Goal: Transaction & Acquisition: Book appointment/travel/reservation

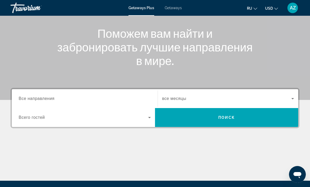
scroll to position [56, 0]
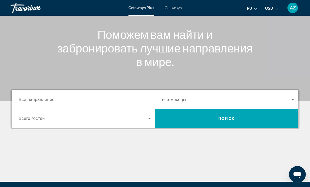
click at [146, 118] on span "Search widget" at bounding box center [83, 119] width 129 height 6
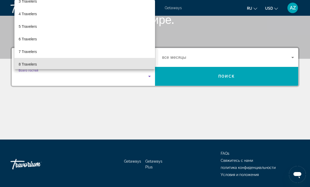
scroll to position [31, 0]
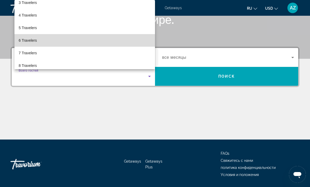
click at [30, 44] on span "6 Travelers" at bounding box center [28, 40] width 18 height 6
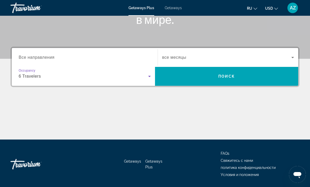
click at [53, 55] on input "Destination Все направления" at bounding box center [85, 58] width 132 height 6
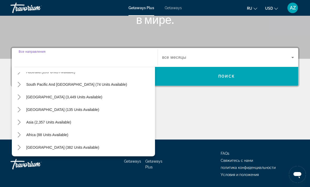
scroll to position [85, 0]
click at [67, 123] on span "Asia (2,357 units available)" at bounding box center [48, 122] width 45 height 4
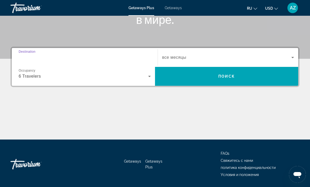
type input "**********"
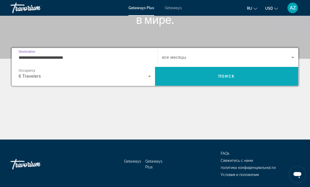
click at [213, 85] on span "Search" at bounding box center [226, 76] width 143 height 19
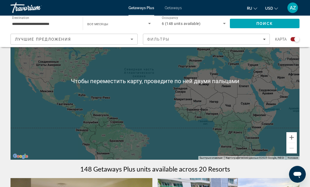
scroll to position [48, 0]
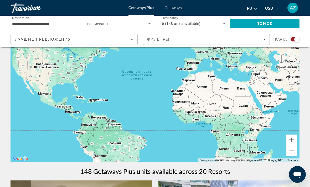
click at [268, 119] on div "Main content" at bounding box center [155, 84] width 289 height 158
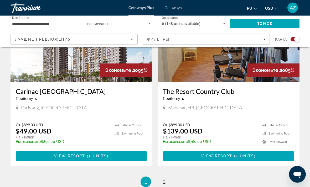
scroll to position [1133, 0]
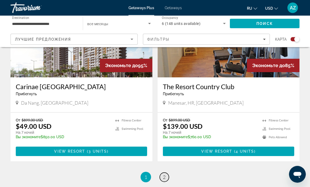
click at [168, 173] on link "page 2" at bounding box center [164, 177] width 9 height 9
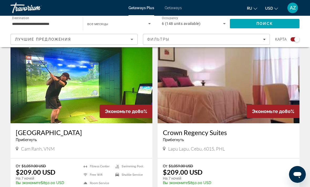
scroll to position [744, 0]
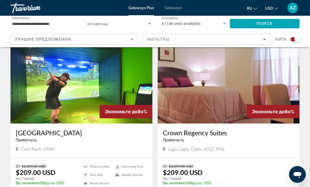
click at [102, 78] on img "Main content" at bounding box center [82, 82] width 142 height 84
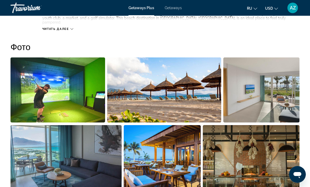
scroll to position [329, 0]
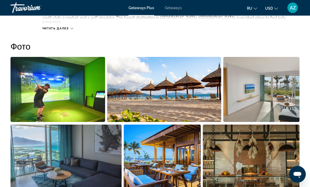
click at [170, 81] on img "Open full-screen image slider" at bounding box center [164, 89] width 114 height 65
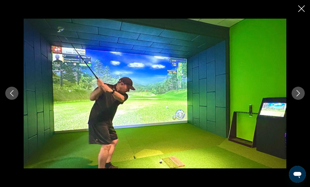
scroll to position [266, 0]
click at [296, 97] on button "Next image" at bounding box center [297, 93] width 13 height 13
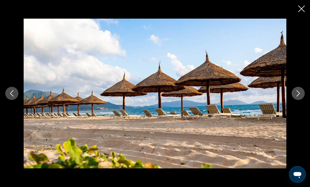
click at [297, 95] on icon "Next image" at bounding box center [298, 93] width 6 height 6
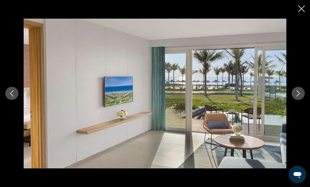
click at [296, 94] on icon "Next image" at bounding box center [298, 93] width 6 height 6
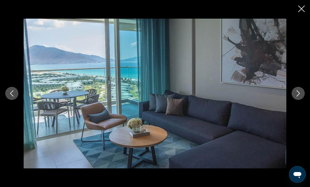
click at [294, 94] on button "Next image" at bounding box center [297, 93] width 13 height 13
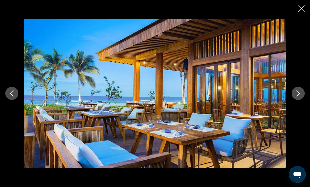
click at [298, 93] on icon "Next image" at bounding box center [298, 93] width 6 height 6
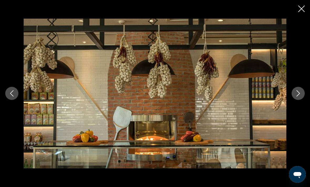
click at [295, 93] on icon "Next image" at bounding box center [298, 93] width 6 height 6
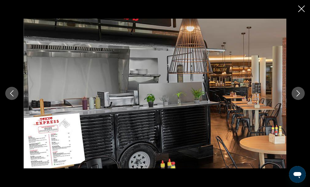
click at [296, 93] on icon "Next image" at bounding box center [298, 93] width 6 height 6
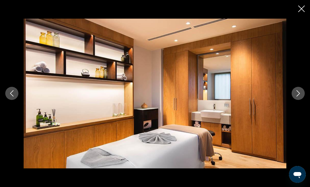
click at [297, 93] on icon "Next image" at bounding box center [298, 93] width 6 height 6
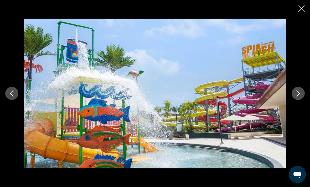
click at [296, 95] on icon "Next image" at bounding box center [298, 93] width 6 height 6
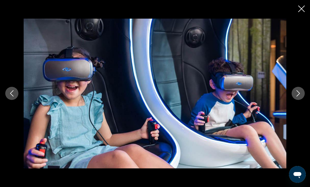
click at [297, 92] on icon "Next image" at bounding box center [298, 93] width 6 height 6
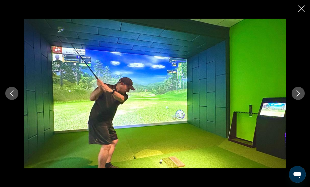
click at [296, 93] on icon "Next image" at bounding box center [298, 93] width 6 height 6
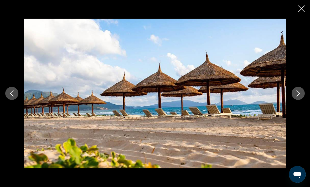
click at [301, 9] on icon "Close slideshow" at bounding box center [301, 9] width 7 height 7
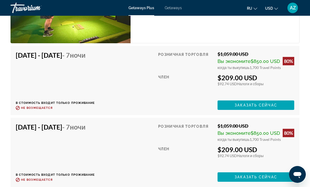
scroll to position [1068, 0]
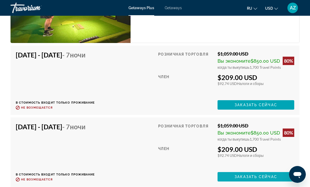
click at [248, 175] on span "Заказать сейчас" at bounding box center [255, 177] width 43 height 4
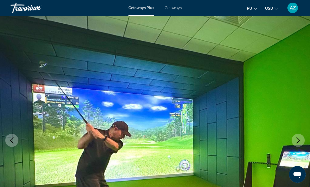
click at [170, 8] on span "Getaways" at bounding box center [173, 8] width 17 height 4
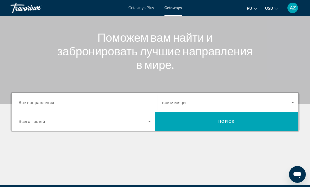
scroll to position [54, 0]
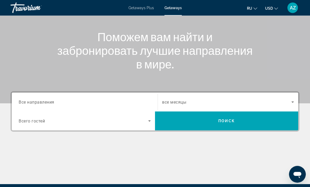
click at [135, 100] on input "Destination Все направления" at bounding box center [85, 103] width 132 height 6
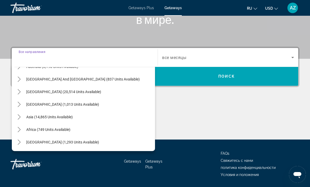
scroll to position [85, 0]
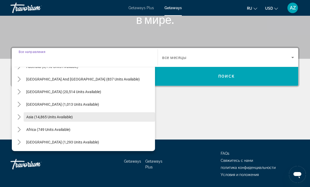
click at [79, 116] on span "Select destination: Asia (14,865 units available)" at bounding box center [89, 117] width 131 height 13
type input "**********"
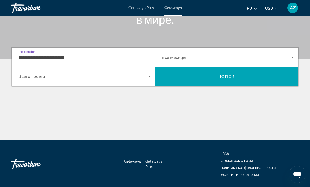
click at [150, 76] on icon "Search widget" at bounding box center [149, 76] width 6 height 6
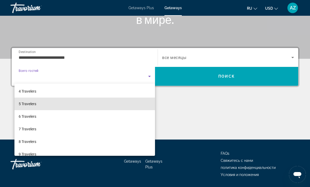
scroll to position [42, 0]
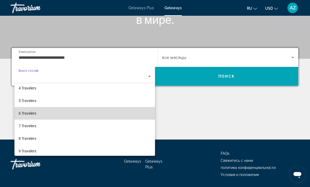
click at [43, 113] on mat-option "6 Travelers" at bounding box center [84, 113] width 140 height 13
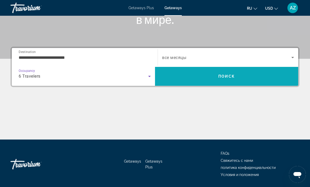
click at [230, 75] on span "Поиск" at bounding box center [226, 76] width 17 height 4
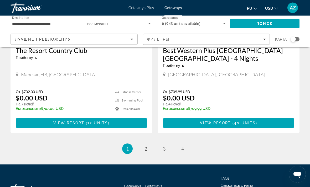
scroll to position [1023, 0]
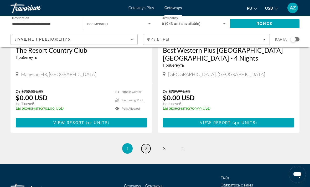
click at [145, 146] on span "2" at bounding box center [145, 149] width 3 height 6
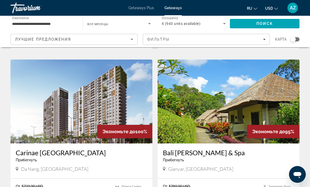
scroll to position [903, 0]
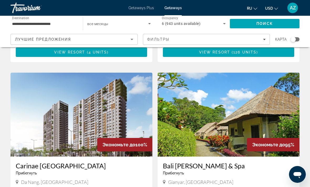
click at [253, 103] on img "Main content" at bounding box center [229, 115] width 142 height 84
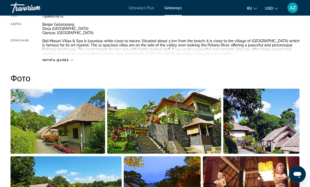
scroll to position [293, 0]
click at [184, 126] on img "Open full-screen image slider" at bounding box center [164, 121] width 114 height 65
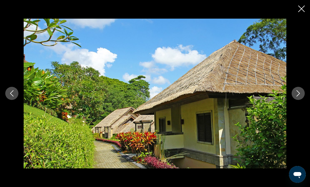
click at [301, 97] on icon "Next image" at bounding box center [298, 93] width 6 height 6
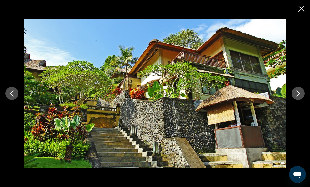
click at [298, 97] on icon "Next image" at bounding box center [298, 93] width 6 height 6
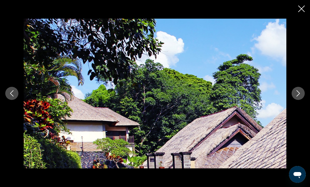
click at [296, 97] on icon "Next image" at bounding box center [298, 93] width 6 height 6
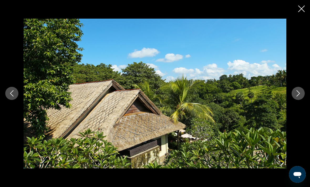
click at [295, 97] on icon "Next image" at bounding box center [298, 93] width 6 height 6
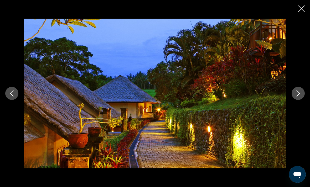
click at [297, 97] on icon "Next image" at bounding box center [298, 93] width 6 height 6
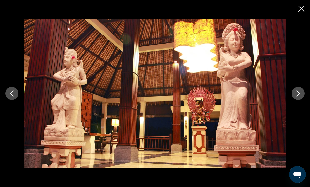
click at [296, 97] on icon "Next image" at bounding box center [298, 93] width 6 height 6
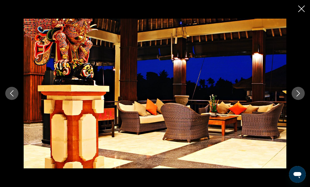
click at [298, 97] on icon "Next image" at bounding box center [298, 93] width 6 height 6
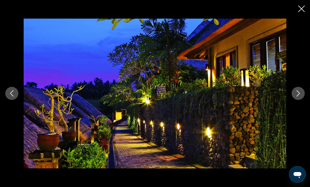
click at [296, 97] on icon "Next image" at bounding box center [298, 93] width 6 height 6
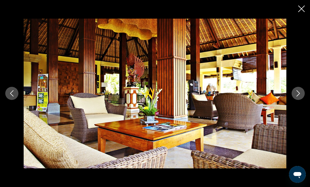
click at [296, 97] on icon "Next image" at bounding box center [298, 93] width 6 height 6
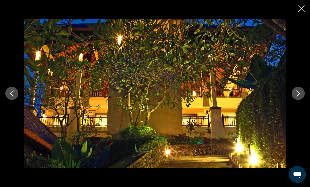
click at [299, 97] on icon "Next image" at bounding box center [297, 94] width 3 height 6
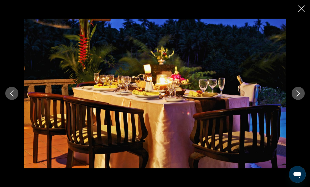
click at [298, 97] on icon "Next image" at bounding box center [298, 93] width 6 height 6
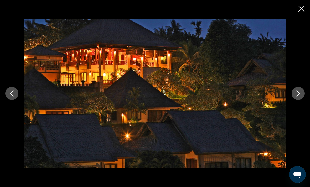
click at [298, 97] on icon "Next image" at bounding box center [298, 93] width 6 height 6
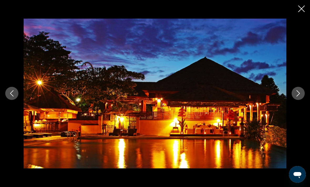
click at [297, 97] on icon "Next image" at bounding box center [298, 93] width 6 height 6
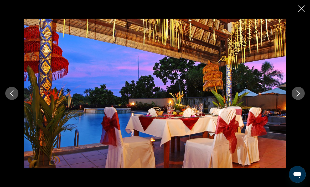
click at [295, 97] on icon "Next image" at bounding box center [298, 93] width 6 height 6
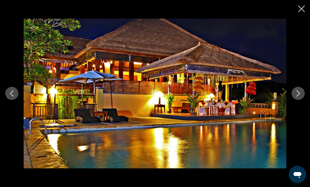
click at [299, 97] on icon "Next image" at bounding box center [298, 93] width 6 height 6
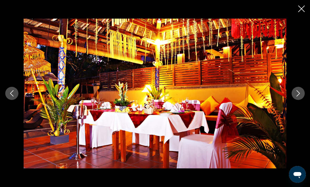
click at [298, 97] on icon "Next image" at bounding box center [298, 93] width 6 height 6
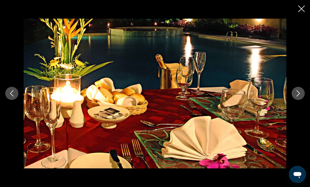
click at [296, 97] on icon "Next image" at bounding box center [298, 93] width 6 height 6
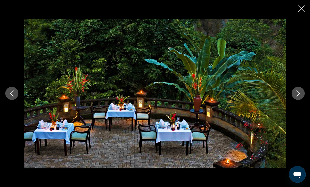
click at [295, 97] on icon "Next image" at bounding box center [298, 93] width 6 height 6
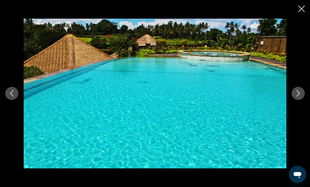
scroll to position [291, 0]
click at [299, 11] on icon "Close slideshow" at bounding box center [301, 9] width 7 height 7
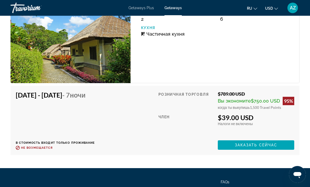
scroll to position [991, 0]
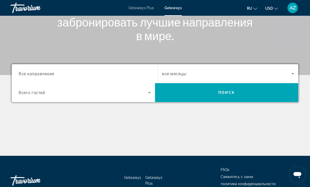
scroll to position [83, 0]
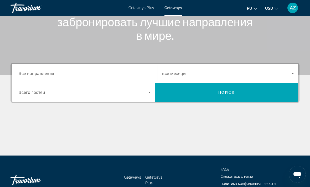
click at [132, 69] on div "Search widget" at bounding box center [85, 73] width 132 height 15
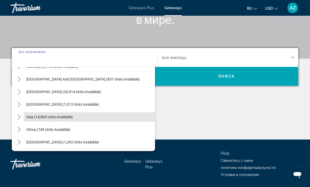
scroll to position [85, 0]
click at [63, 116] on span "Asia (14,865 units available)" at bounding box center [49, 117] width 46 height 4
type input "**********"
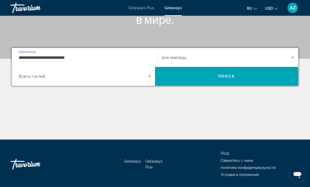
click at [148, 76] on icon "Search widget" at bounding box center [149, 76] width 6 height 6
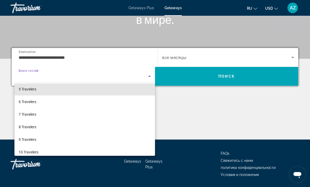
scroll to position [54, 0]
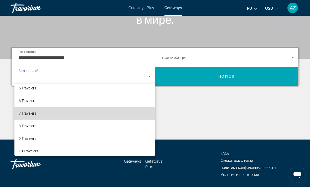
click at [32, 113] on span "7 Travelers" at bounding box center [28, 113] width 18 height 6
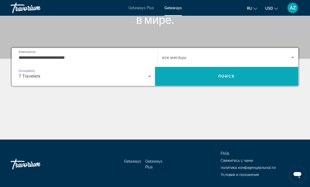
click at [223, 75] on span "Поиск" at bounding box center [226, 76] width 17 height 4
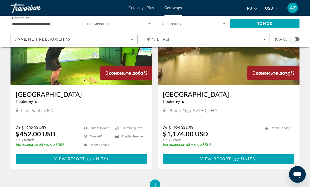
scroll to position [64, 0]
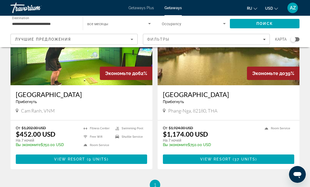
click at [95, 113] on div "Cam Ranh, VNM" at bounding box center [81, 111] width 131 height 6
click at [91, 152] on div "От $1,202.00 USD $452.00 USD На 7 ночей Вы экономите $750.00 USD temp 1 [GEOGRA…" at bounding box center [82, 145] width 142 height 49
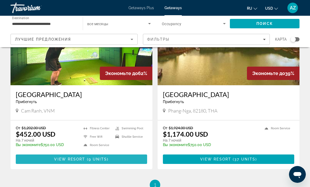
click at [90, 159] on span "9 units" at bounding box center [97, 159] width 19 height 4
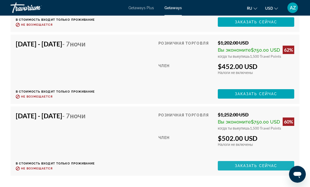
scroll to position [1223, 0]
click at [250, 164] on span "Заказать сейчас" at bounding box center [256, 166] width 43 height 4
